Goal: Task Accomplishment & Management: Manage account settings

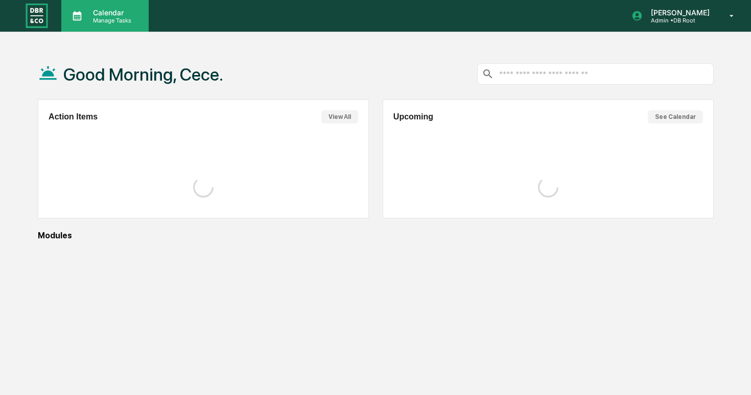
click at [104, 21] on p "Manage Tasks" at bounding box center [111, 20] width 52 height 7
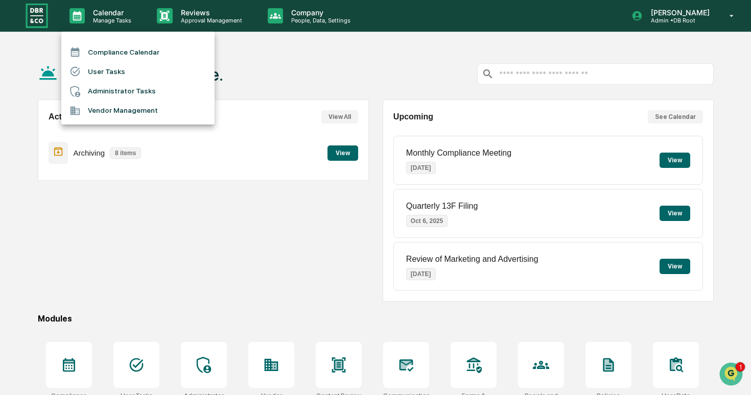
click at [177, 30] on div at bounding box center [375, 197] width 751 height 395
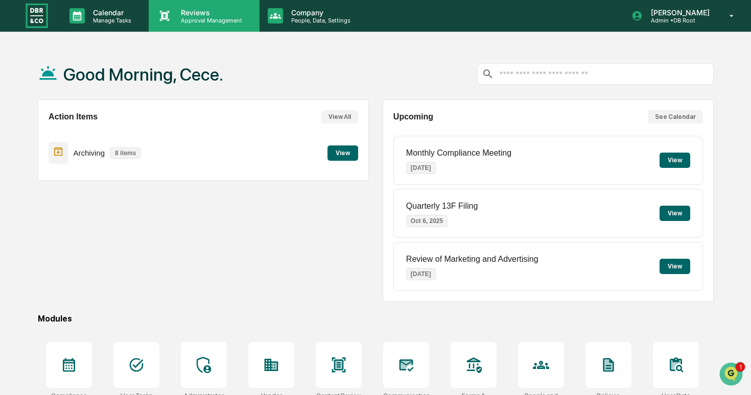
click at [214, 19] on p "Approval Management" at bounding box center [210, 20] width 75 height 7
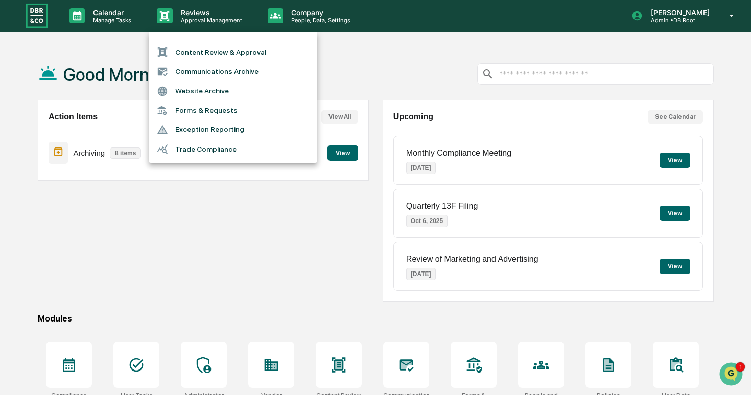
click at [120, 25] on div at bounding box center [375, 197] width 751 height 395
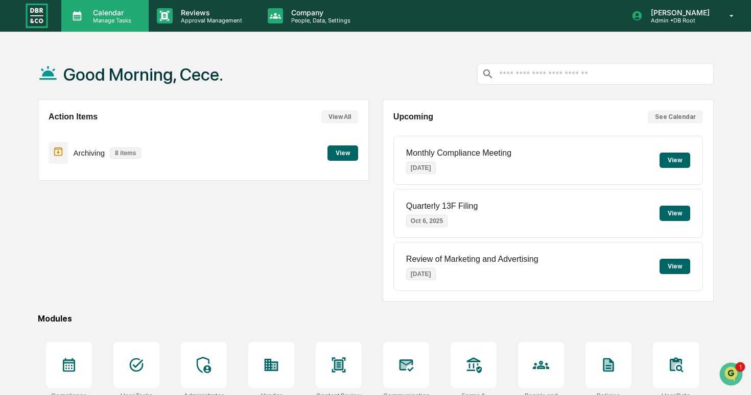
click at [118, 20] on p "Manage Tasks" at bounding box center [111, 20] width 52 height 7
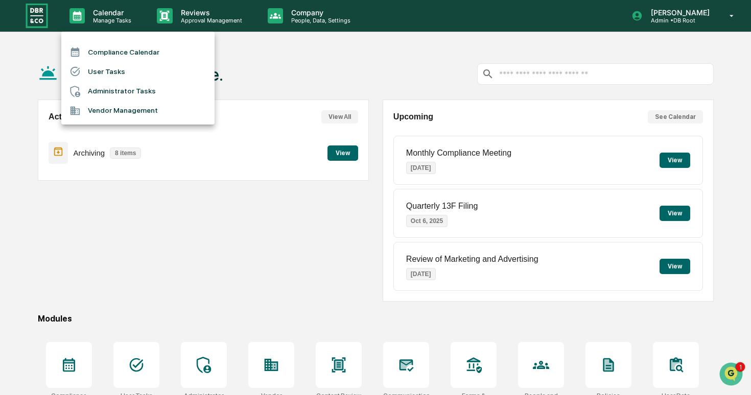
click at [267, 26] on div at bounding box center [375, 197] width 751 height 395
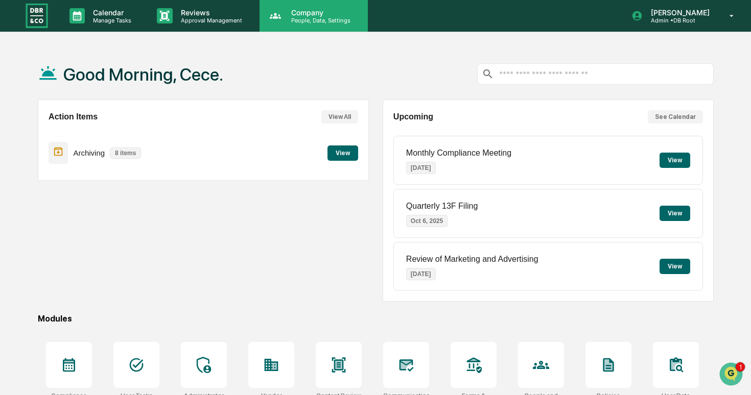
click at [283, 20] on p "People, Data, Settings" at bounding box center [319, 20] width 73 height 7
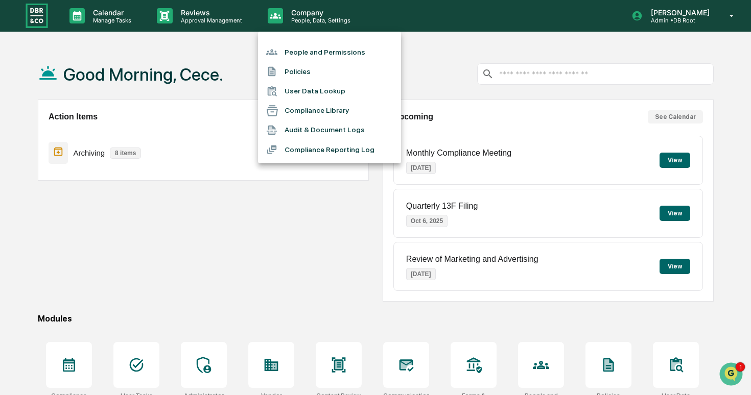
click at [323, 134] on li "Audit & Document Logs" at bounding box center [329, 129] width 143 height 19
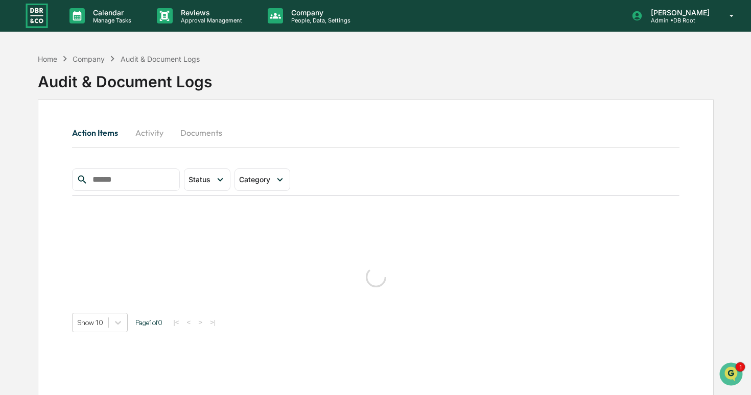
click at [151, 132] on button "Activity" at bounding box center [149, 132] width 46 height 25
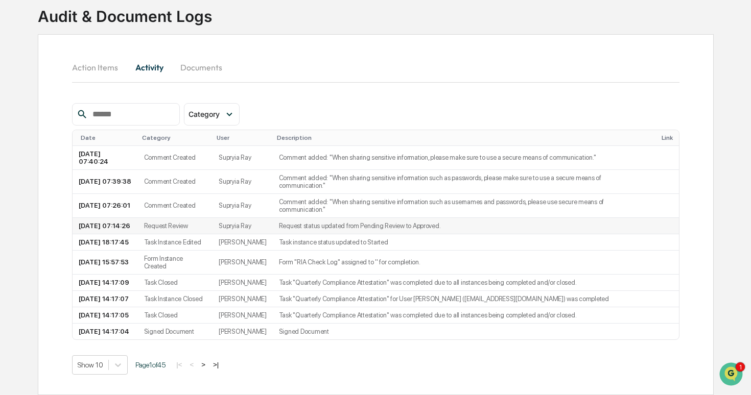
scroll to position [111, 0]
click at [208, 361] on button ">" at bounding box center [203, 364] width 10 height 9
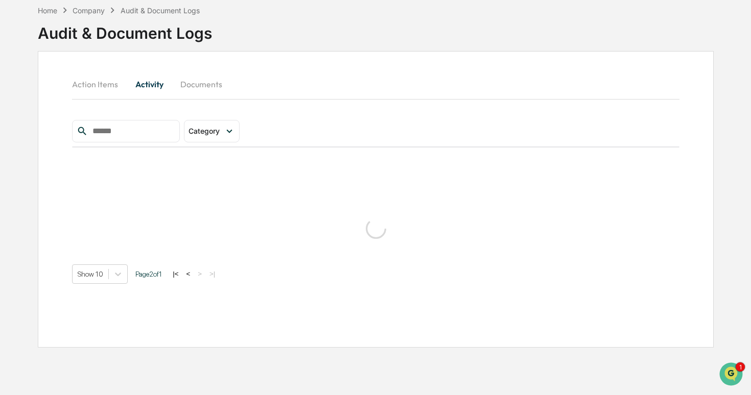
scroll to position [49, 0]
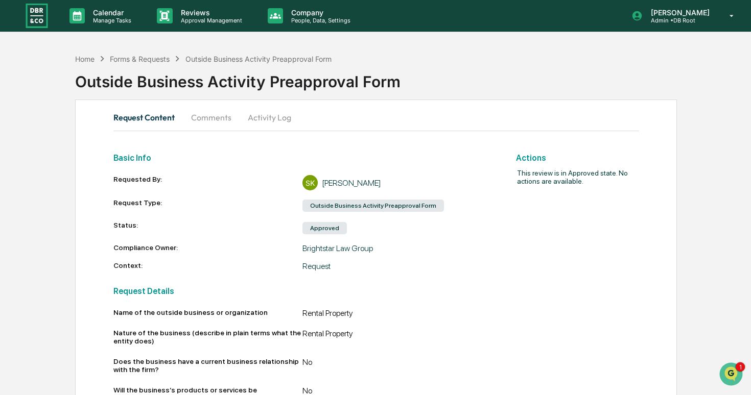
click at [269, 120] on button "Activity Log" at bounding box center [269, 117] width 60 height 25
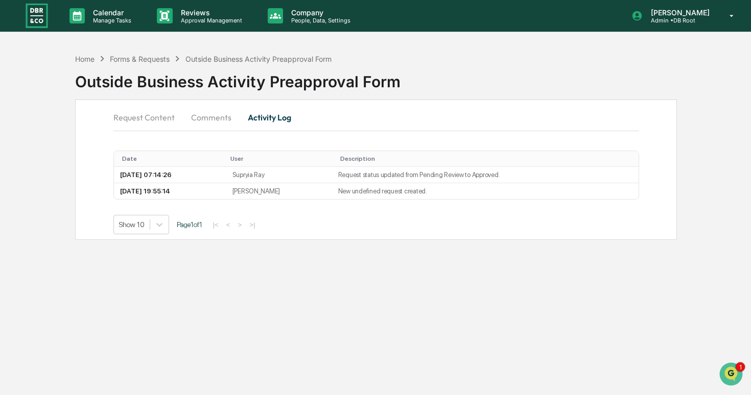
click at [136, 124] on button "Request Content" at bounding box center [147, 117] width 69 height 25
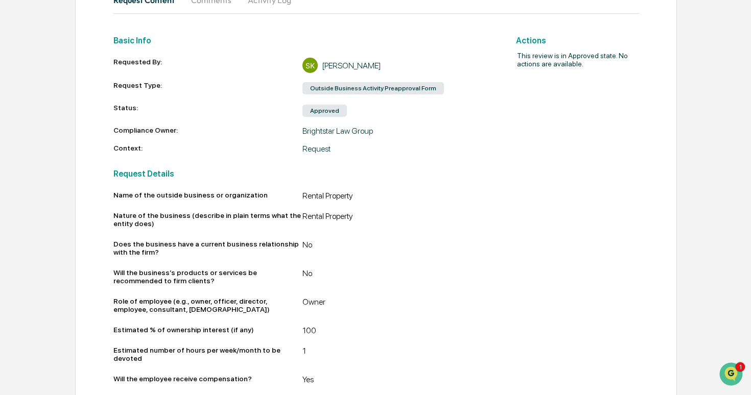
scroll to position [163, 0]
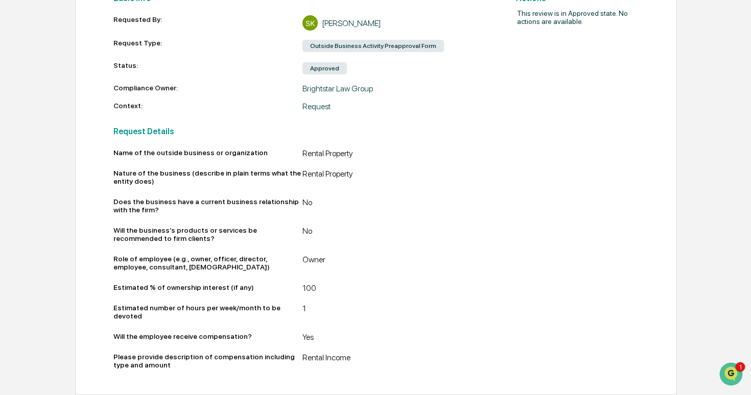
click at [320, 169] on div "Rental Property" at bounding box center [396, 179] width 189 height 20
click at [334, 170] on div "Rental Property" at bounding box center [396, 179] width 189 height 20
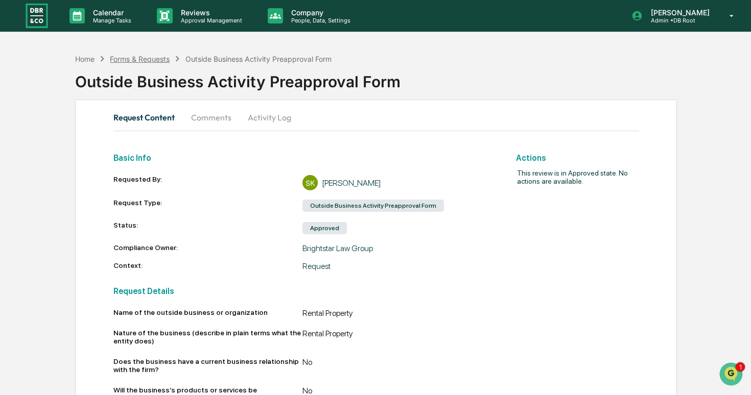
click at [138, 63] on div "Forms & Requests" at bounding box center [140, 59] width 60 height 9
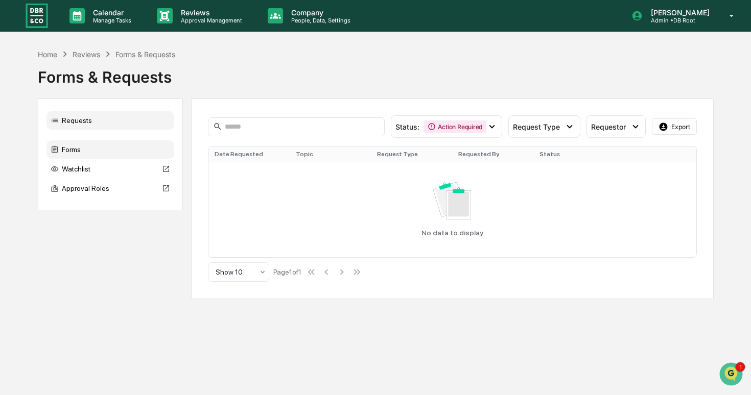
click at [140, 145] on div "Forms" at bounding box center [110, 149] width 128 height 18
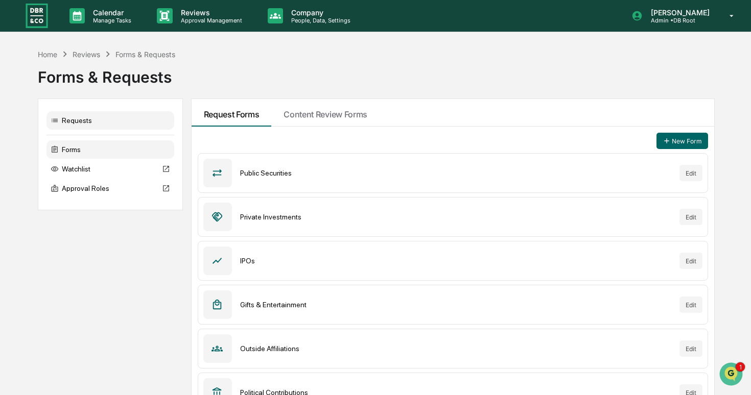
click at [125, 128] on div "Requests" at bounding box center [110, 120] width 128 height 18
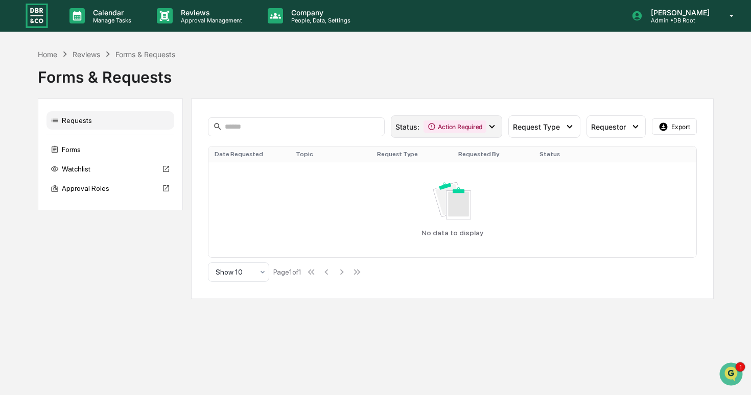
click at [454, 122] on div "Action Required" at bounding box center [454, 126] width 63 height 12
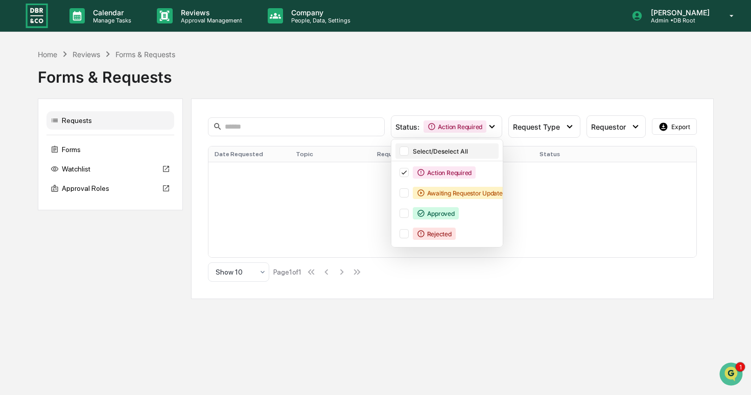
click at [405, 149] on div at bounding box center [403, 151] width 9 height 9
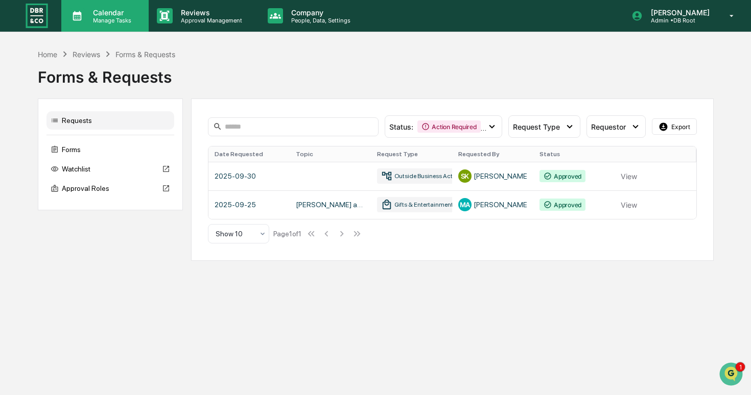
click at [101, 25] on div "Calendar Manage Tasks" at bounding box center [104, 16] width 87 height 32
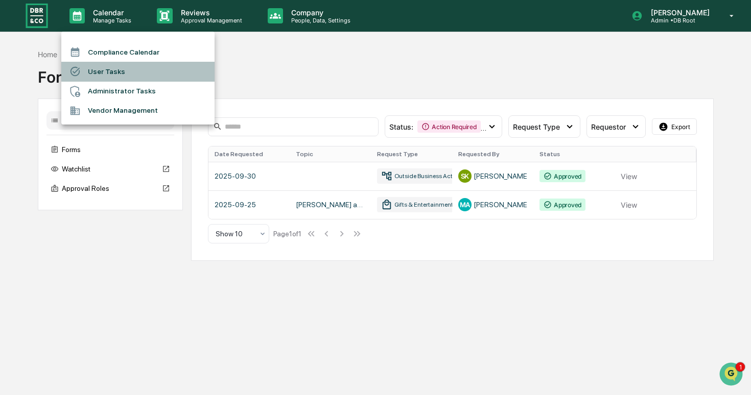
click at [149, 70] on li "User Tasks" at bounding box center [137, 71] width 153 height 19
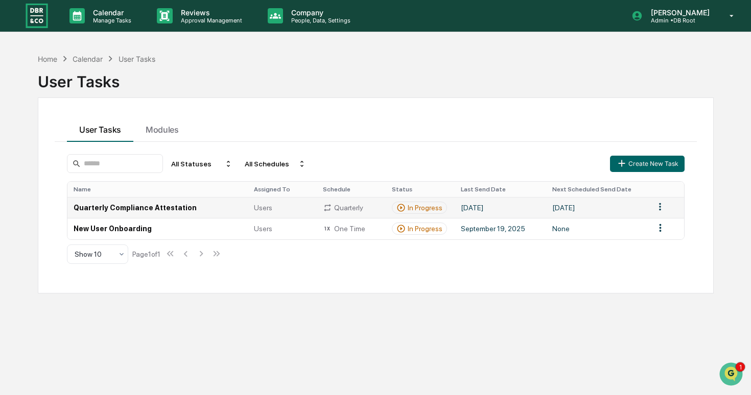
click at [165, 207] on td "Quarterly Compliance Attestation" at bounding box center [157, 207] width 180 height 21
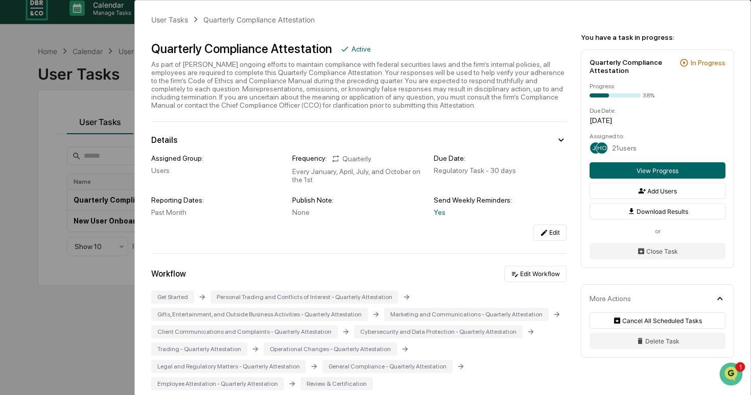
scroll to position [6, 0]
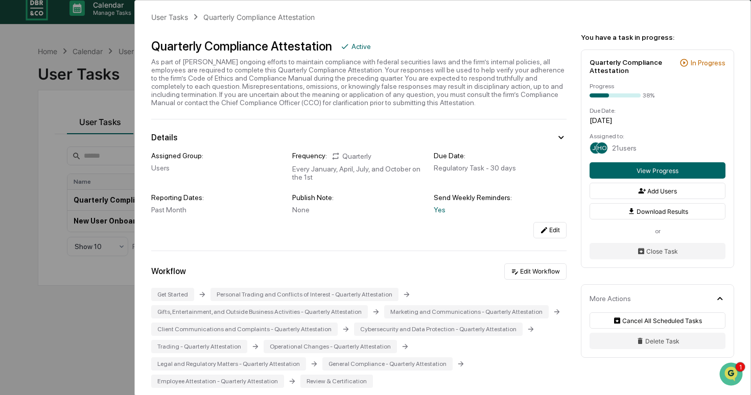
click at [38, 122] on div "User Tasks Quarterly Compliance Attestation Quarterly Compliance Attestation Ac…" at bounding box center [375, 197] width 751 height 395
